Goal: Information Seeking & Learning: Check status

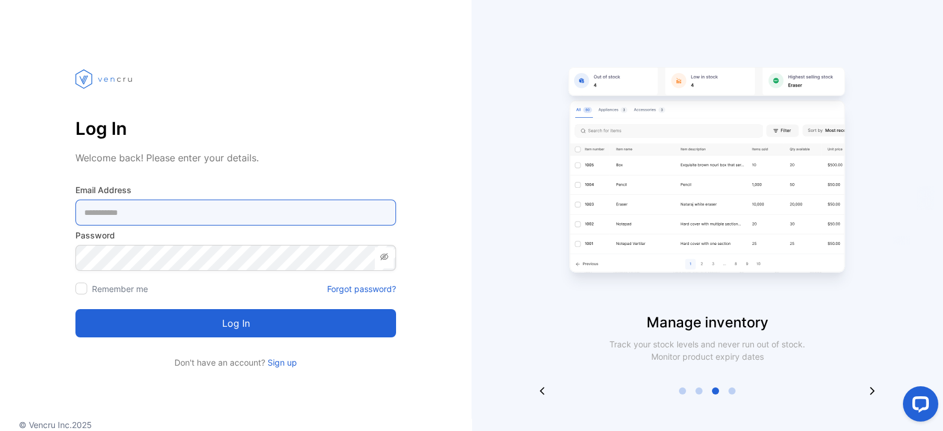
type Address-inputemail "**********"
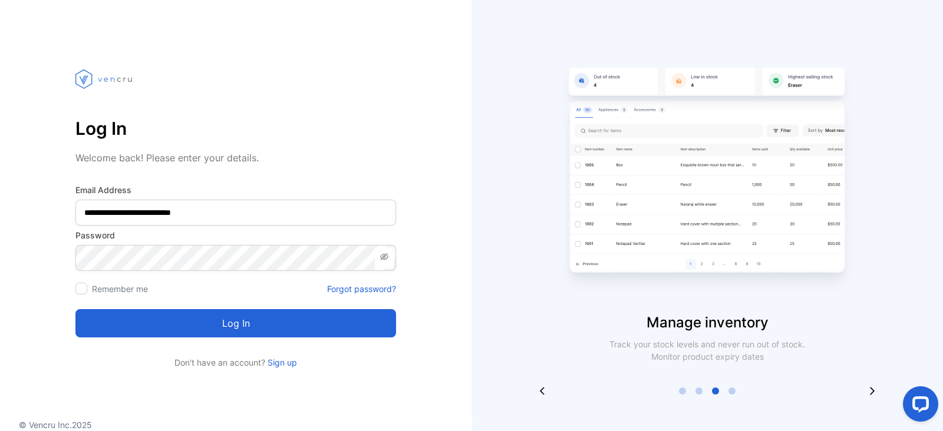
click at [233, 329] on button "Log in" at bounding box center [235, 323] width 321 height 28
click at [233, 329] on icon "submit" at bounding box center [233, 323] width 21 height 21
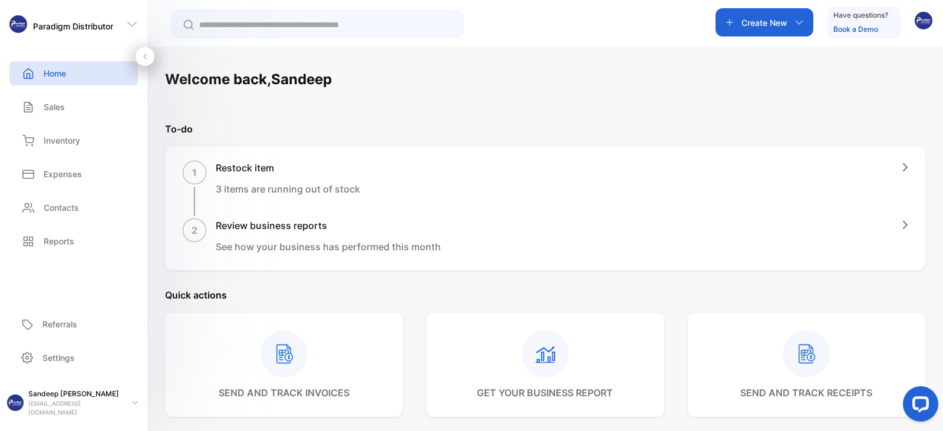
click at [553, 83] on div "Welcome back, Sandeep" at bounding box center [545, 79] width 760 height 21
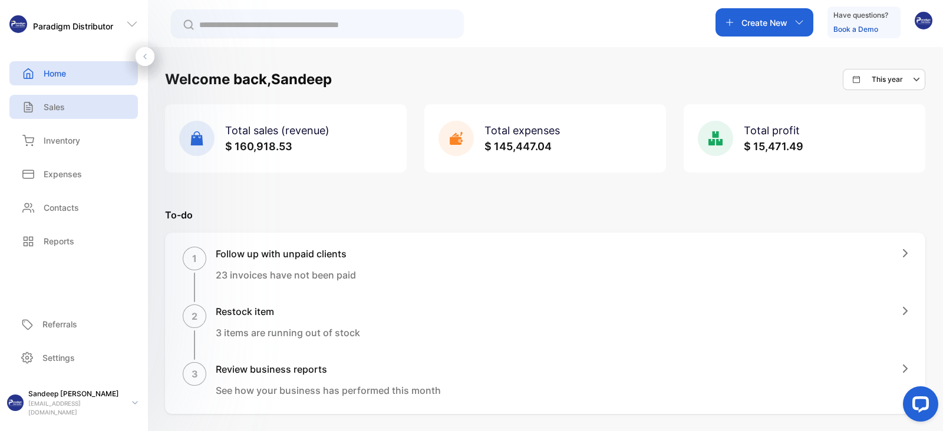
click at [55, 110] on p "Sales" at bounding box center [54, 107] width 21 height 12
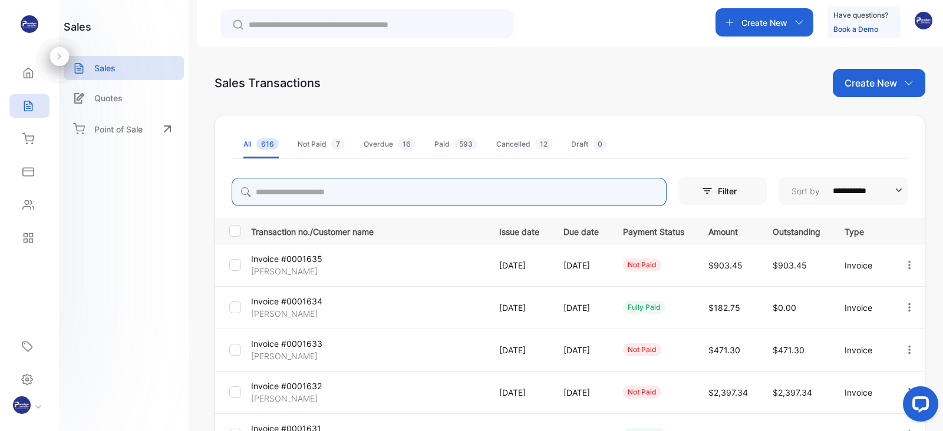
click at [304, 190] on input "search" at bounding box center [449, 192] width 435 height 28
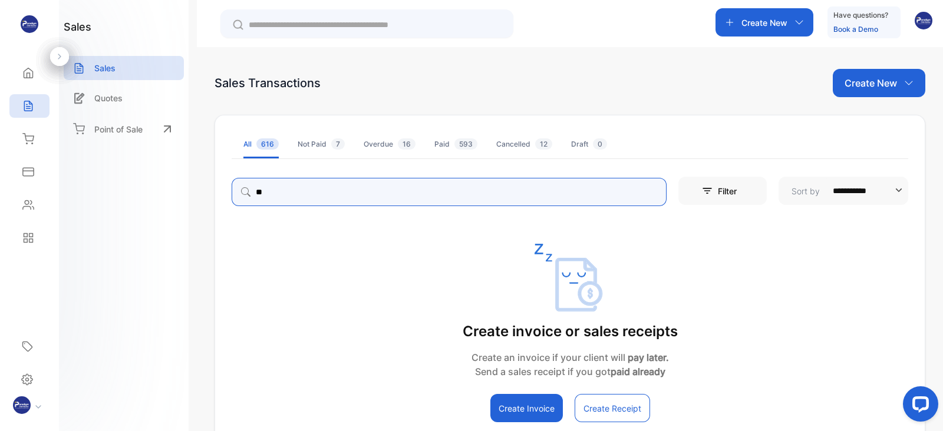
type input "*"
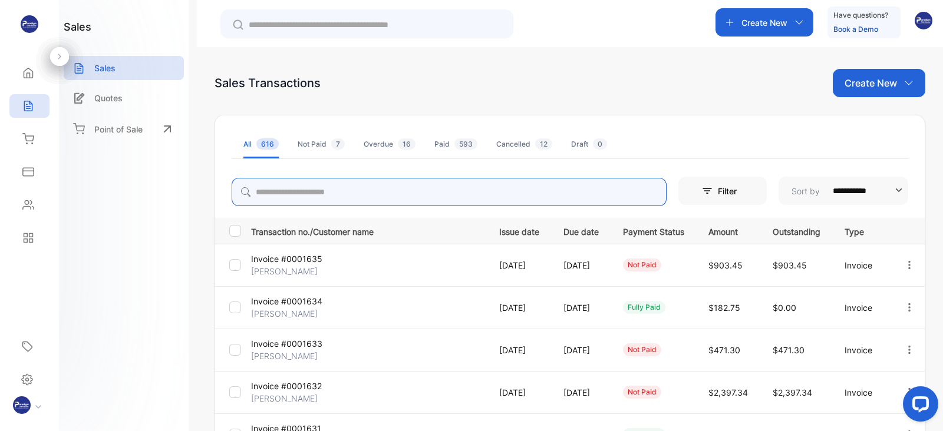
click at [328, 190] on input "search" at bounding box center [449, 192] width 435 height 28
type input "*****"
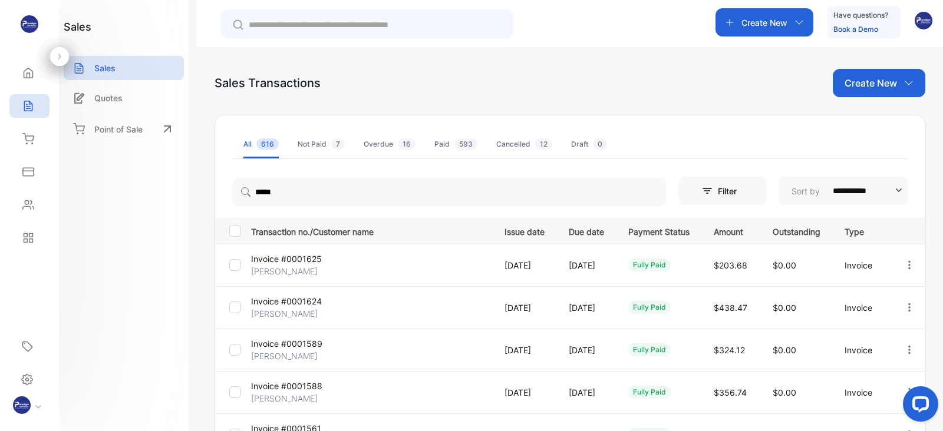
click at [282, 302] on p "Invoice #0001624" at bounding box center [291, 301] width 80 height 12
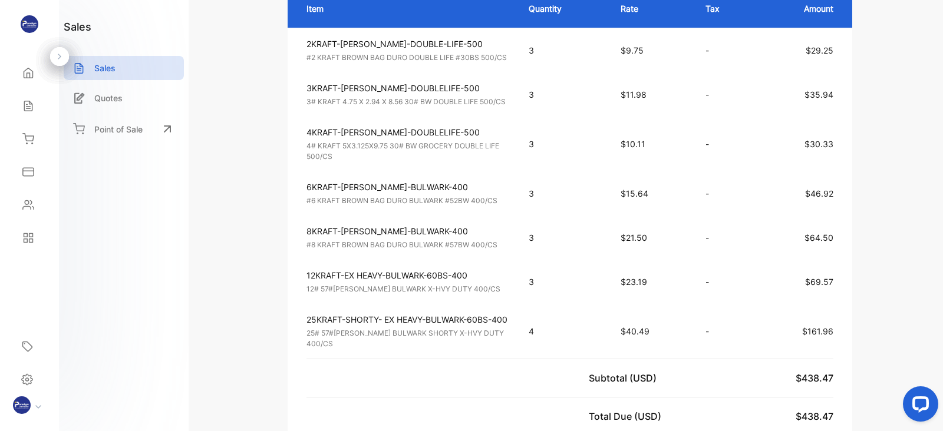
scroll to position [309, 0]
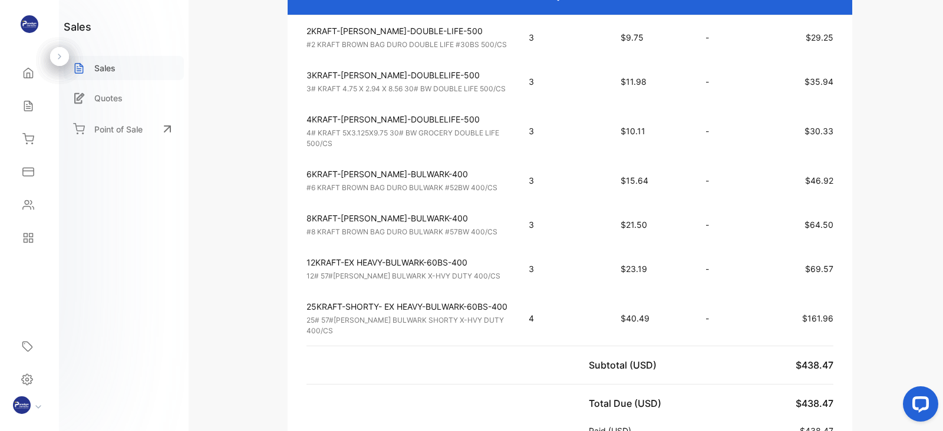
click at [106, 65] on p "Sales" at bounding box center [104, 68] width 21 height 12
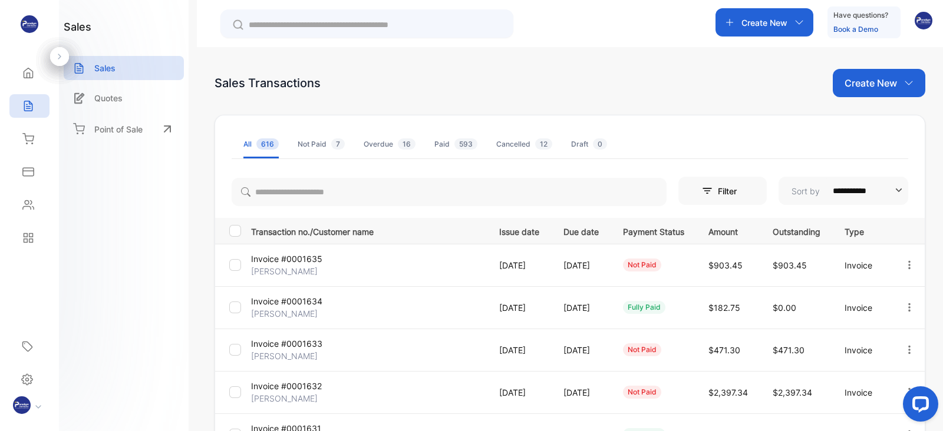
scroll to position [32, 0]
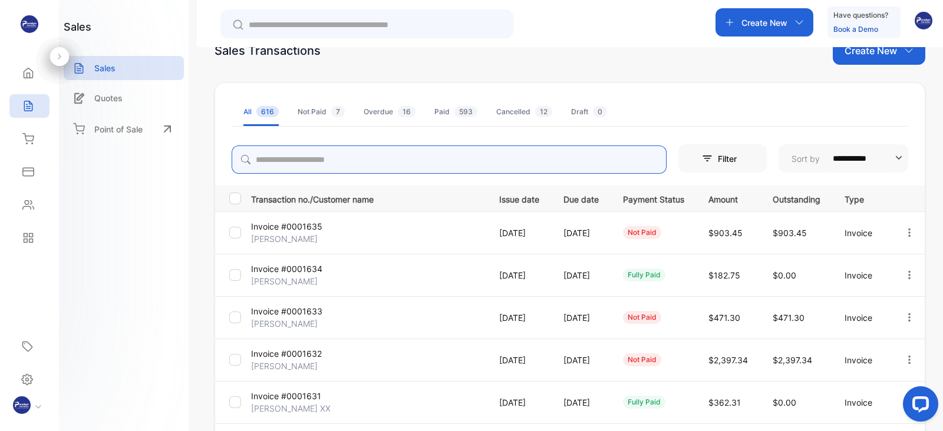
click at [359, 163] on input "search" at bounding box center [449, 160] width 435 height 28
type input "*****"
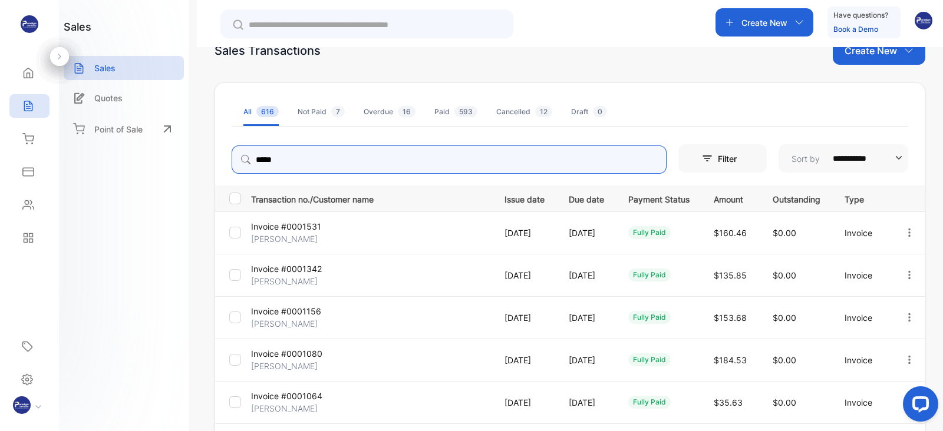
scroll to position [128, 0]
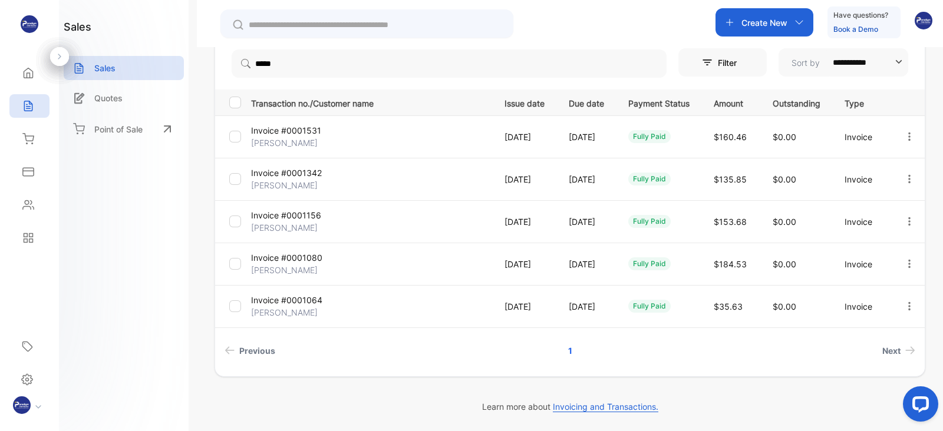
click at [299, 134] on p "Invoice #0001531" at bounding box center [291, 130] width 80 height 12
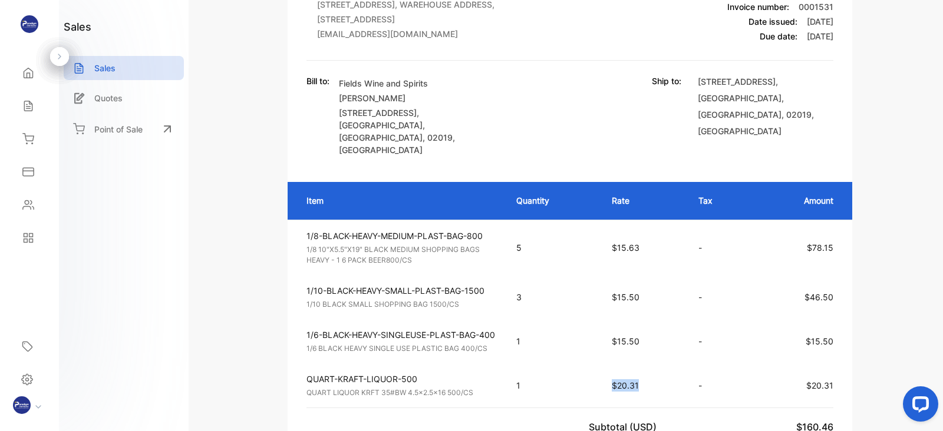
drag, startPoint x: 643, startPoint y: 381, endPoint x: 612, endPoint y: 381, distance: 30.6
click at [612, 344] on td "$20.31" at bounding box center [643, 386] width 87 height 44
click at [686, 319] on td "-" at bounding box center [718, 341] width 64 height 44
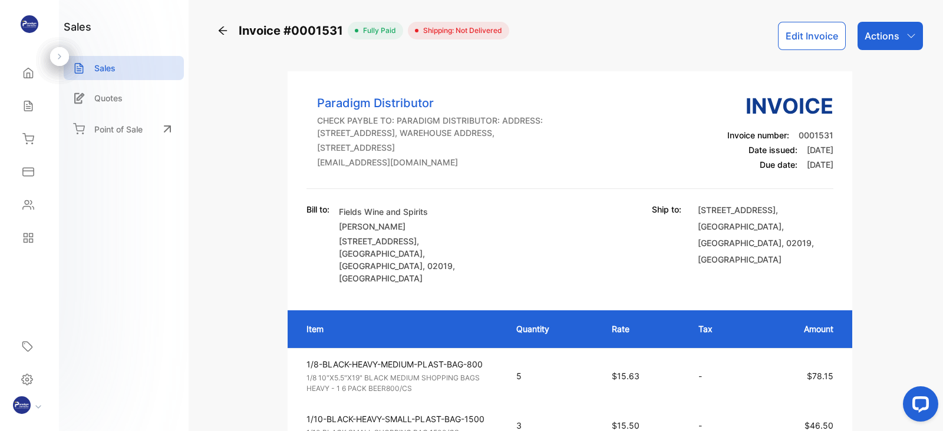
click at [223, 29] on icon at bounding box center [223, 31] width 12 height 12
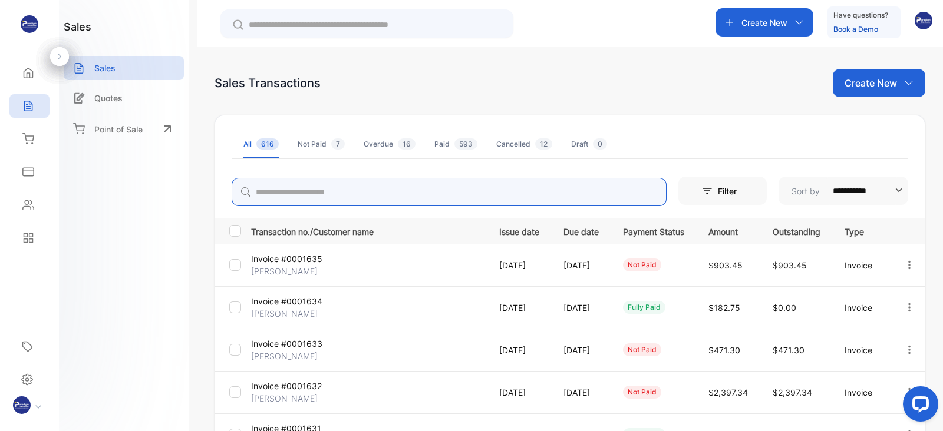
click at [321, 193] on input "search" at bounding box center [449, 192] width 435 height 28
type input "*****"
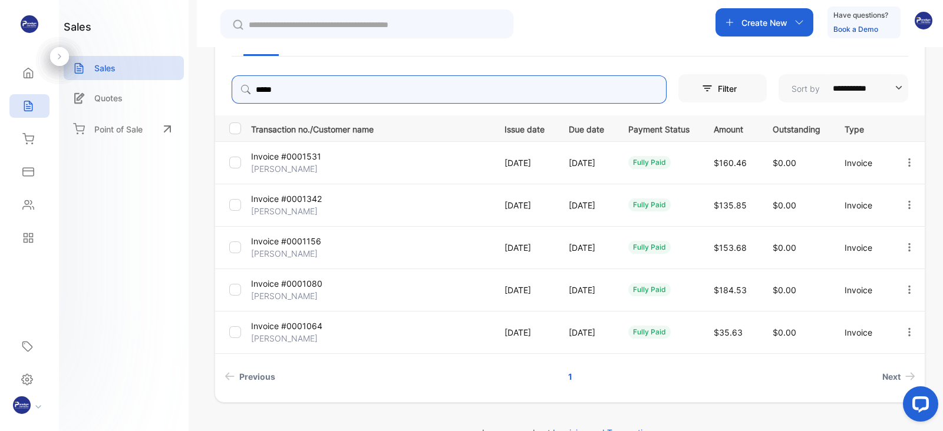
scroll to position [104, 0]
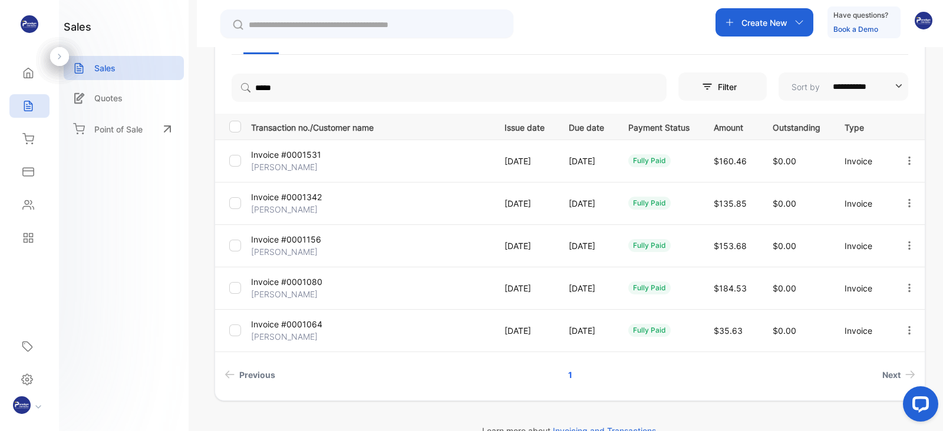
click at [277, 199] on p "Invoice #0001342" at bounding box center [291, 197] width 80 height 12
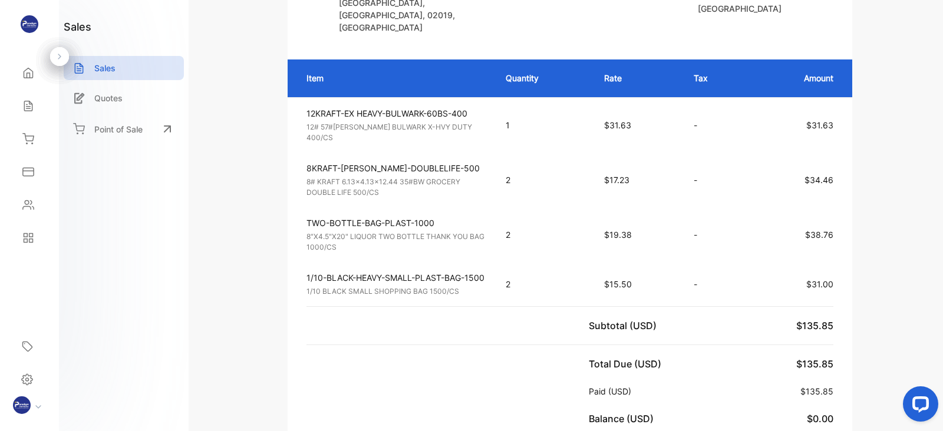
scroll to position [253, 0]
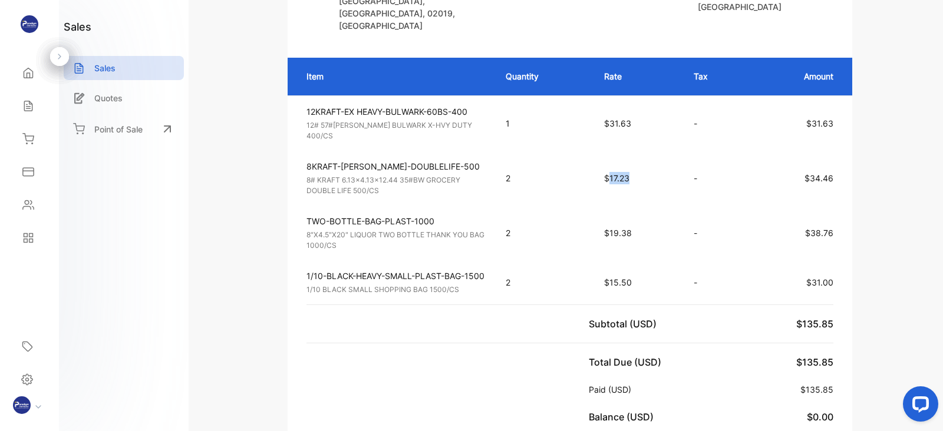
drag, startPoint x: 629, startPoint y: 162, endPoint x: 612, endPoint y: 163, distance: 17.7
click at [612, 173] on span "$17.23" at bounding box center [616, 178] width 25 height 10
click at [547, 170] on td "2" at bounding box center [543, 178] width 98 height 55
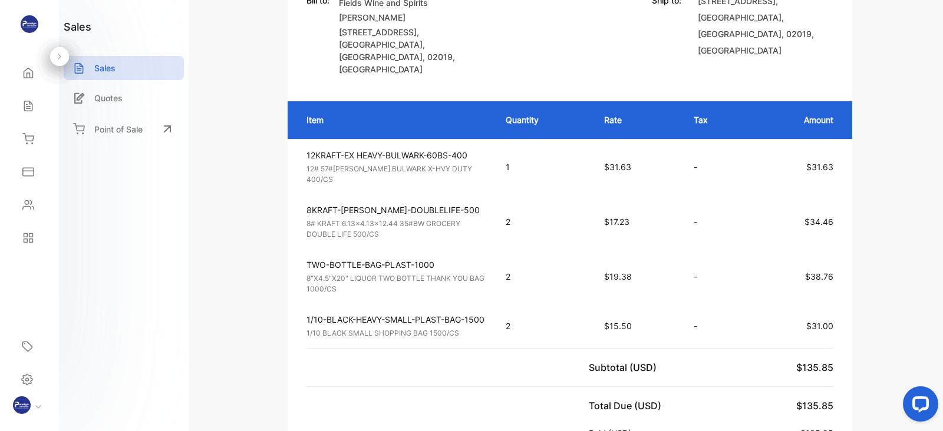
scroll to position [212, 0]
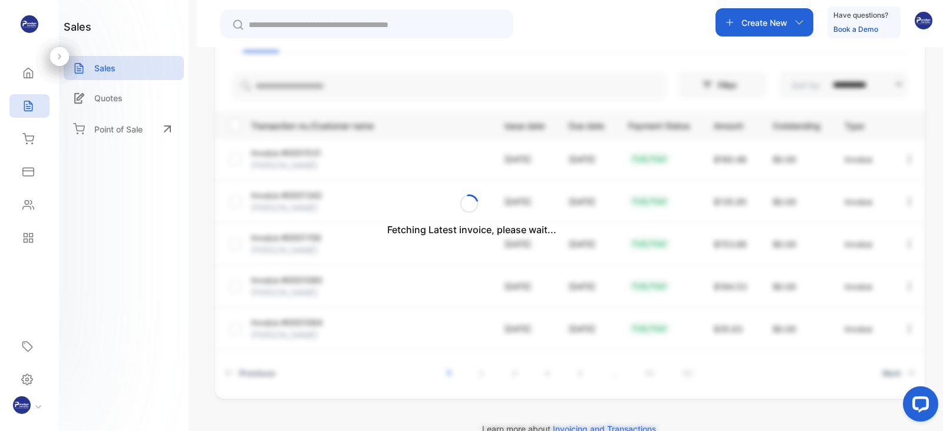
scroll to position [128, 0]
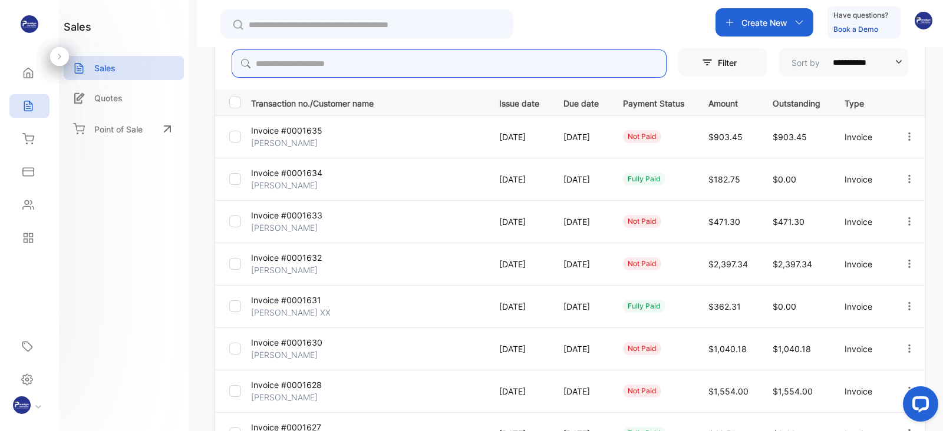
click at [300, 65] on input "search" at bounding box center [449, 63] width 435 height 28
type input "*****"
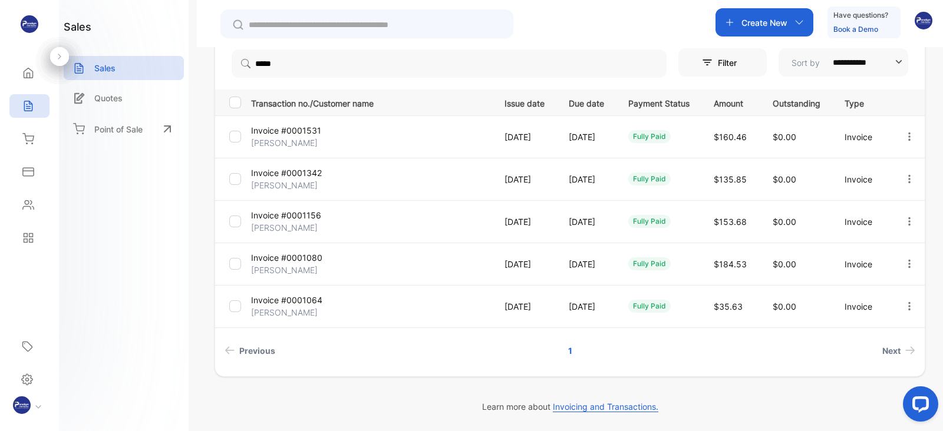
click at [262, 262] on p "Invoice #0001080" at bounding box center [291, 258] width 80 height 12
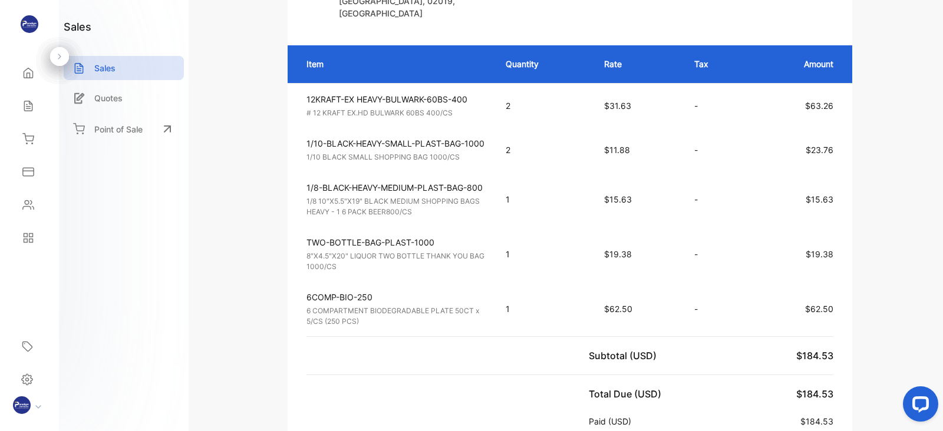
scroll to position [268, 0]
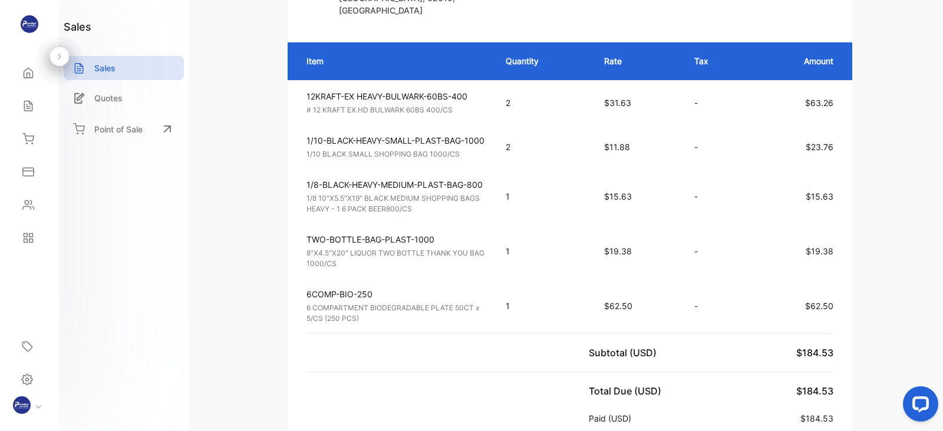
click at [754, 195] on div "Paradigm Distributor CHECK PAYBLE TO: PARADIGM DISTRIBUTOR: ADDRESS: [STREET_AD…" at bounding box center [570, 395] width 706 height 1185
click at [754, 216] on div "Paradigm Distributor CHECK PAYBLE TO: PARADIGM DISTRIBUTOR: ADDRESS: [STREET_AD…" at bounding box center [570, 395] width 706 height 1185
click at [262, 146] on div "Paradigm Distributor CHECK PAYBLE TO: PARADIGM DISTRIBUTOR: ADDRESS: [STREET_AD…" at bounding box center [570, 395] width 706 height 1185
